Goal: Register for event/course

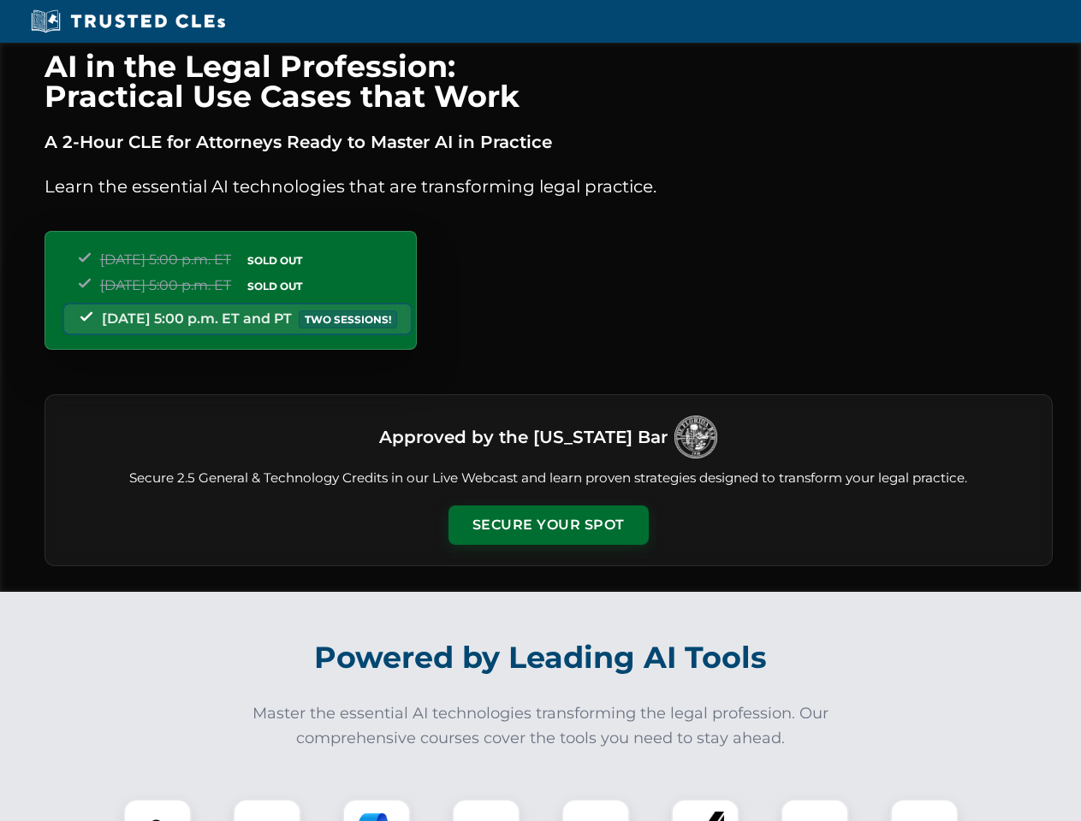
click at [548, 525] on button "Secure Your Spot" at bounding box center [548, 525] width 200 height 39
click at [157, 810] on img at bounding box center [158, 834] width 50 height 50
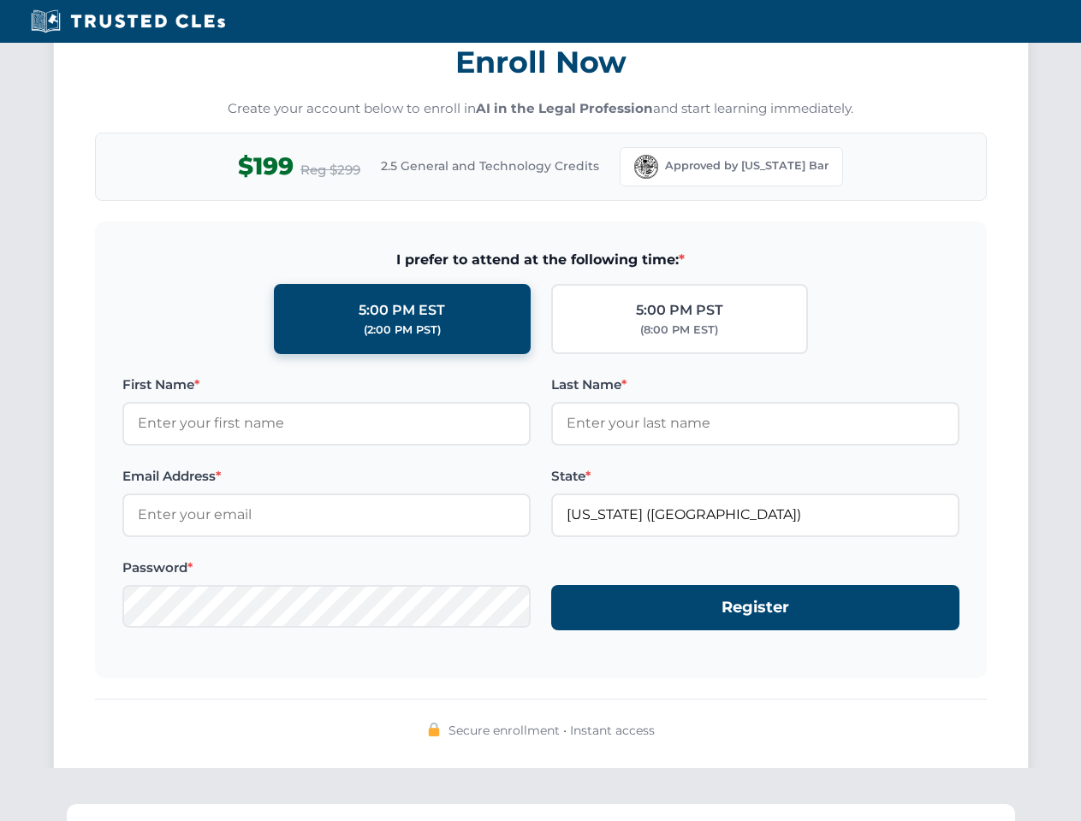
scroll to position [1680, 0]
